Goal: Check status: Check status

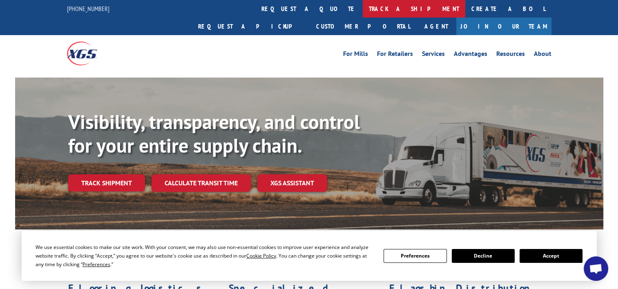
click at [362, 12] on link "track a shipment" at bounding box center [413, 9] width 102 height 18
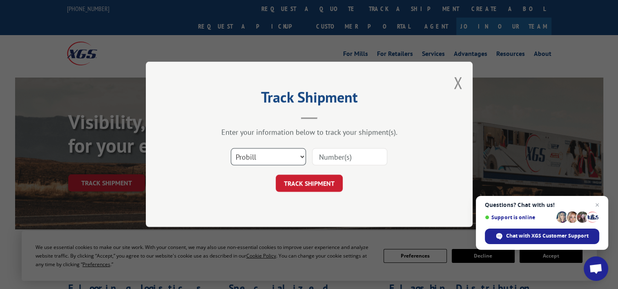
click at [267, 153] on select "Select category... Probill BOL PO" at bounding box center [268, 157] width 75 height 17
click at [267, 154] on select "Select category... Probill BOL PO" at bounding box center [268, 157] width 75 height 17
click at [595, 206] on span "Close chat" at bounding box center [597, 205] width 10 height 10
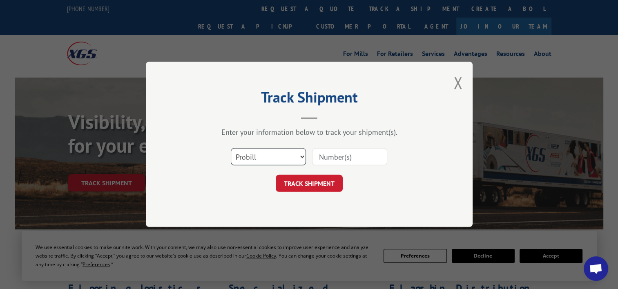
click at [290, 158] on select "Select category... Probill BOL PO" at bounding box center [268, 157] width 75 height 17
select select "bol"
click at [231, 149] on select "Select category... Probill BOL PO" at bounding box center [268, 157] width 75 height 17
click at [337, 158] on input at bounding box center [349, 157] width 75 height 17
click at [338, 162] on input at bounding box center [349, 157] width 75 height 17
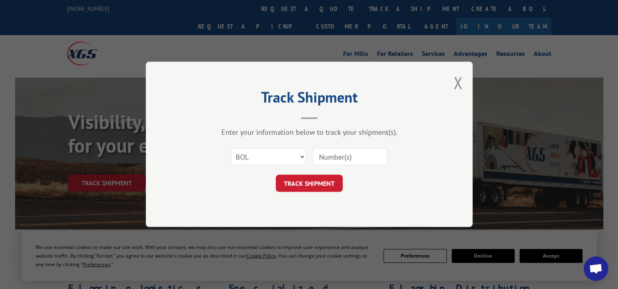
paste input "FPX00335444"
type input "FPX00335444"
click at [329, 182] on button "TRACK SHIPMENT" at bounding box center [309, 183] width 67 height 17
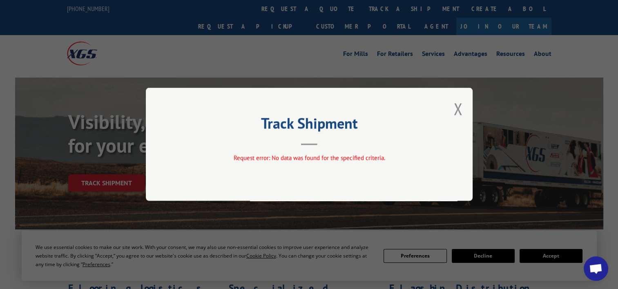
click at [463, 113] on div "Track Shipment Request error: No data was found for the specified criteria." at bounding box center [309, 144] width 327 height 113
click at [459, 108] on button "Close modal" at bounding box center [457, 109] width 9 height 22
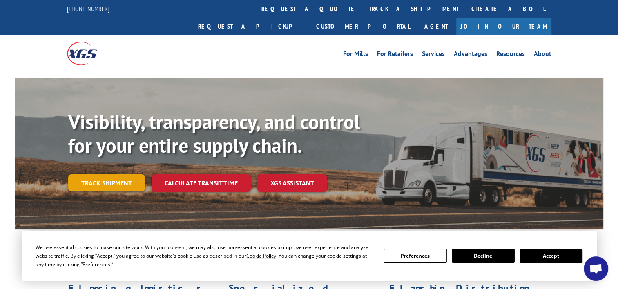
click at [91, 174] on link "Track shipment" at bounding box center [106, 182] width 77 height 17
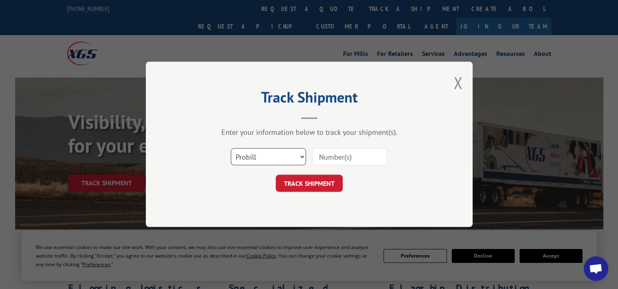
click at [278, 158] on select "Select category... Probill BOL PO" at bounding box center [268, 157] width 75 height 17
select select
click at [231, 149] on select "Select category... Probill BOL PO" at bounding box center [268, 157] width 75 height 17
click at [273, 156] on select "Select category... Probill BOL PO" at bounding box center [268, 157] width 75 height 17
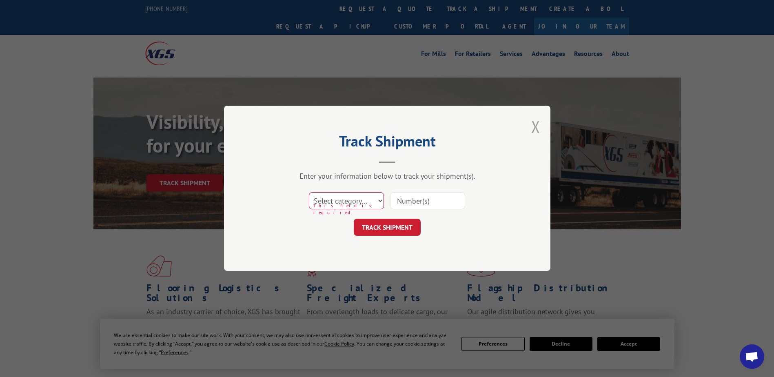
click at [533, 122] on button "Close modal" at bounding box center [535, 127] width 9 height 22
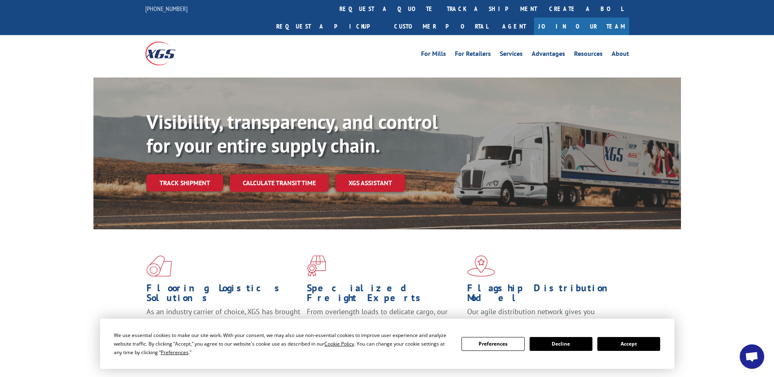
drag, startPoint x: 647, startPoint y: 342, endPoint x: 674, endPoint y: 339, distance: 27.5
click at [617, 289] on button "Accept" at bounding box center [629, 344] width 63 height 14
